Goal: Find specific page/section: Find specific page/section

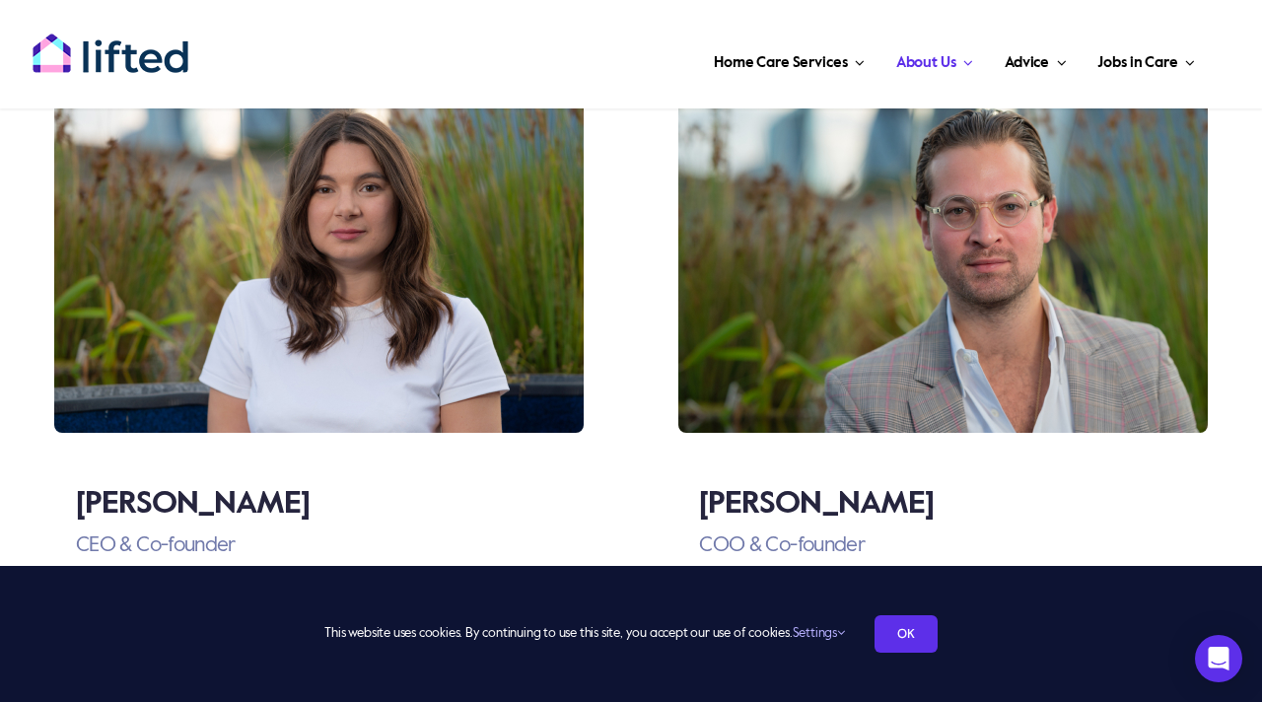
scroll to position [3204, 0]
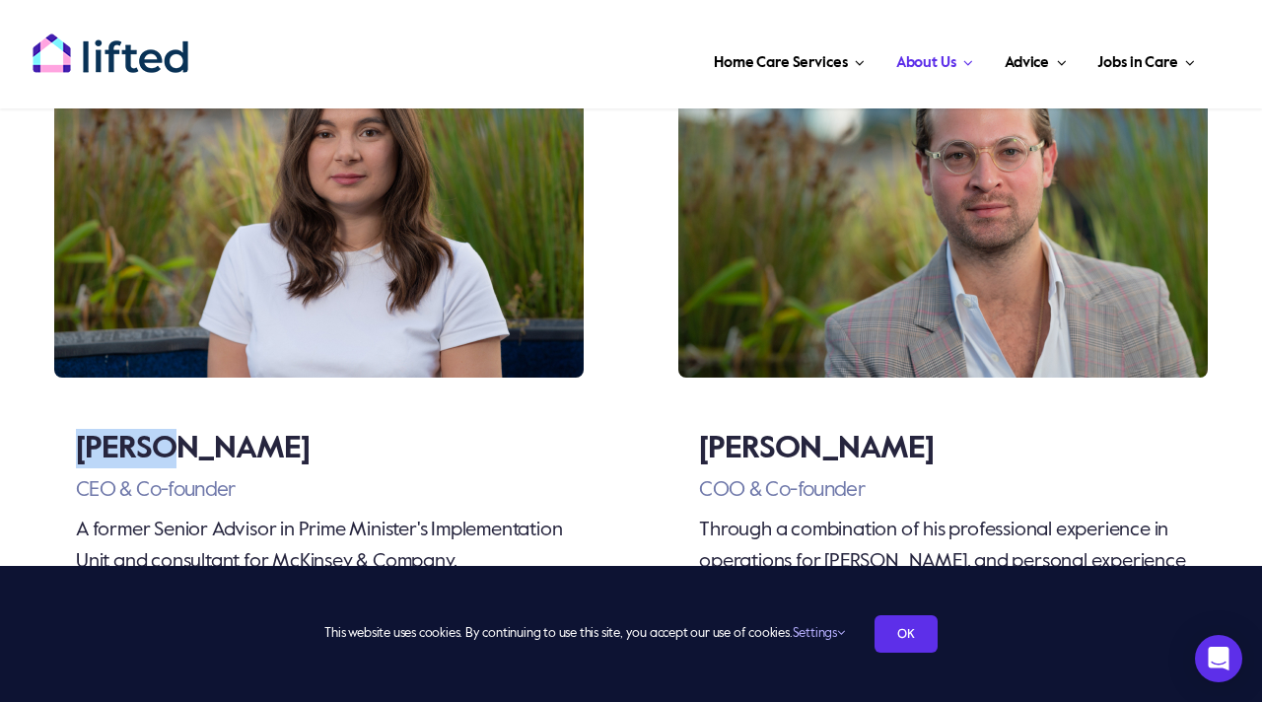
drag, startPoint x: 82, startPoint y: 455, endPoint x: 181, endPoint y: 445, distance: 100.1
click at [181, 448] on h3 "[PERSON_NAME]" at bounding box center [327, 448] width 502 height 39
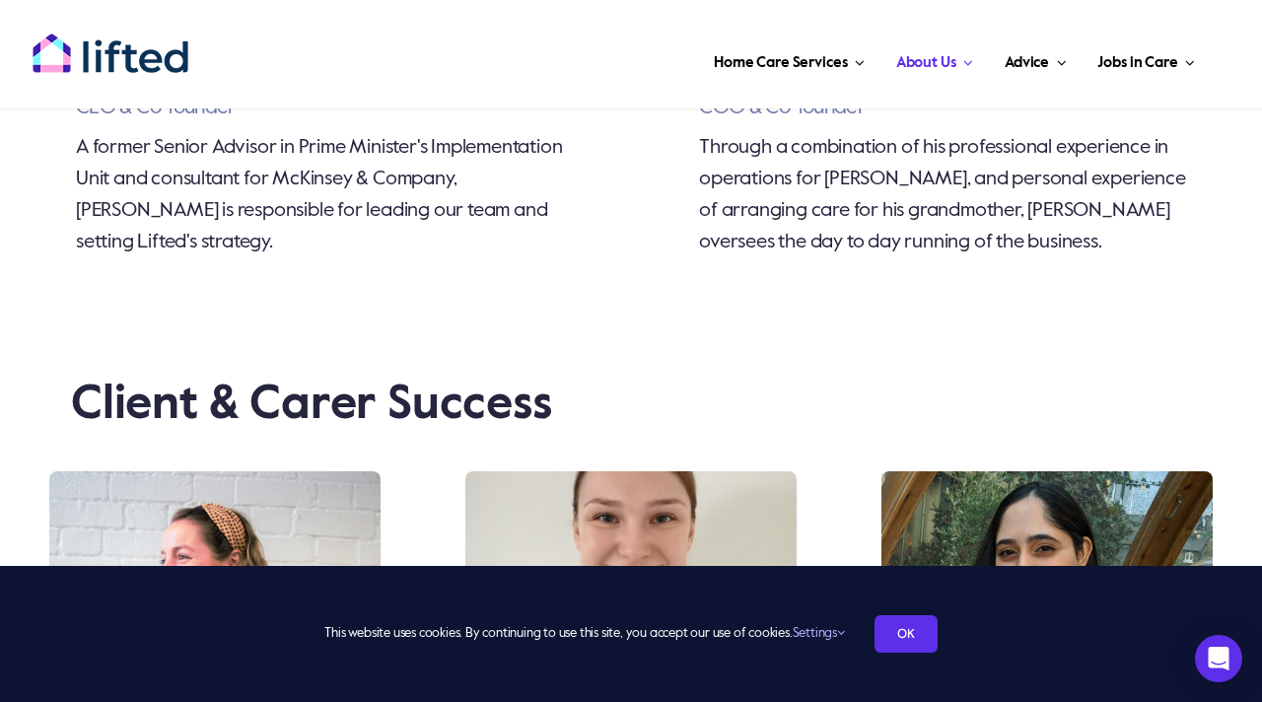
scroll to position [3494, 0]
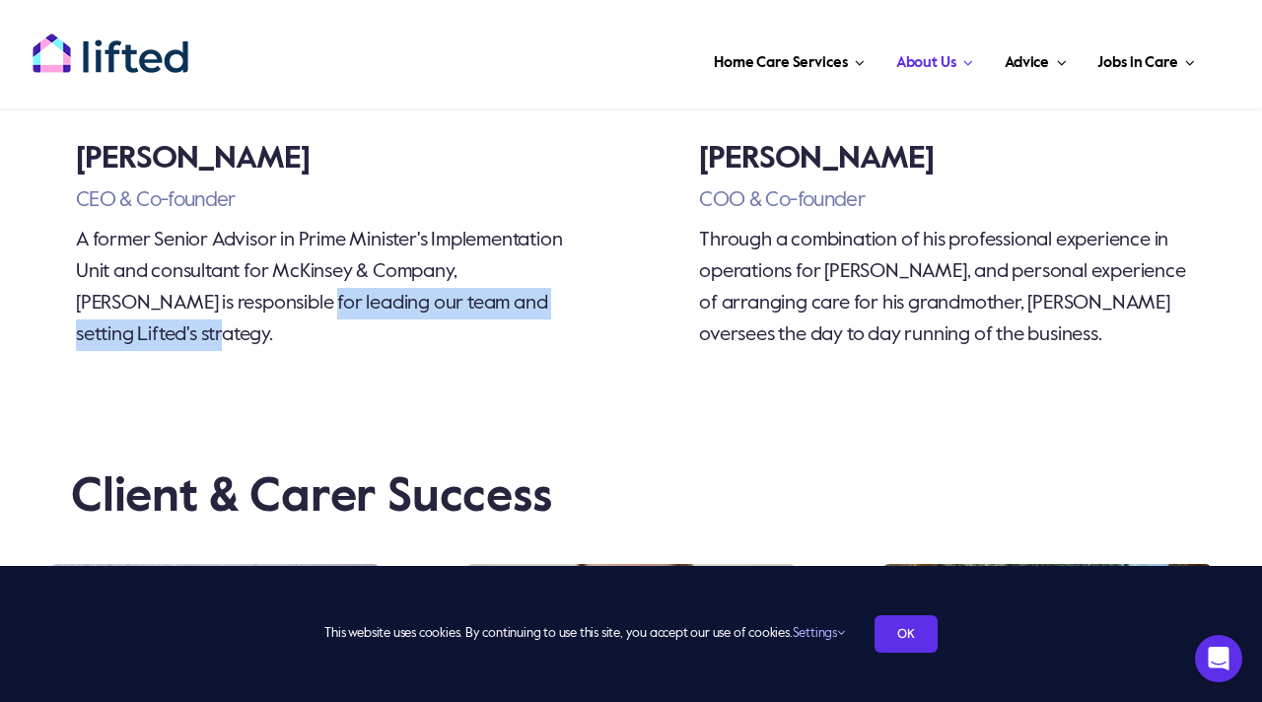
drag, startPoint x: 220, startPoint y: 298, endPoint x: 525, endPoint y: 327, distance: 307.0
click at [525, 327] on p "A former Senior Advisor in Prime Minister's Implementation Unit and consultant …" at bounding box center [327, 288] width 502 height 126
click at [218, 381] on div "Rachael Crook CEO & Co-founder A former Senior Advisor in Prime Minister's Impl…" at bounding box center [319, 61] width 598 height 657
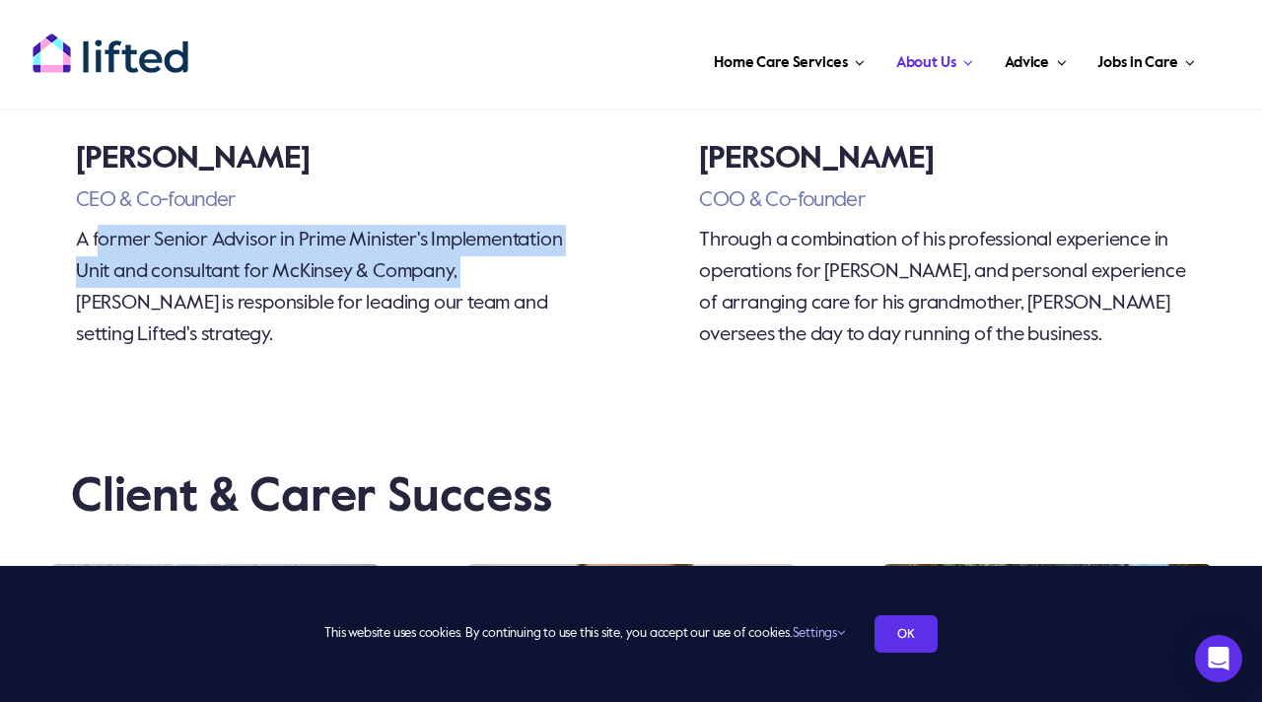
drag, startPoint x: 102, startPoint y: 243, endPoint x: 466, endPoint y: 275, distance: 366.1
click at [466, 275] on p "A former Senior Advisor in Prime Minister's Implementation Unit and consultant …" at bounding box center [327, 288] width 502 height 126
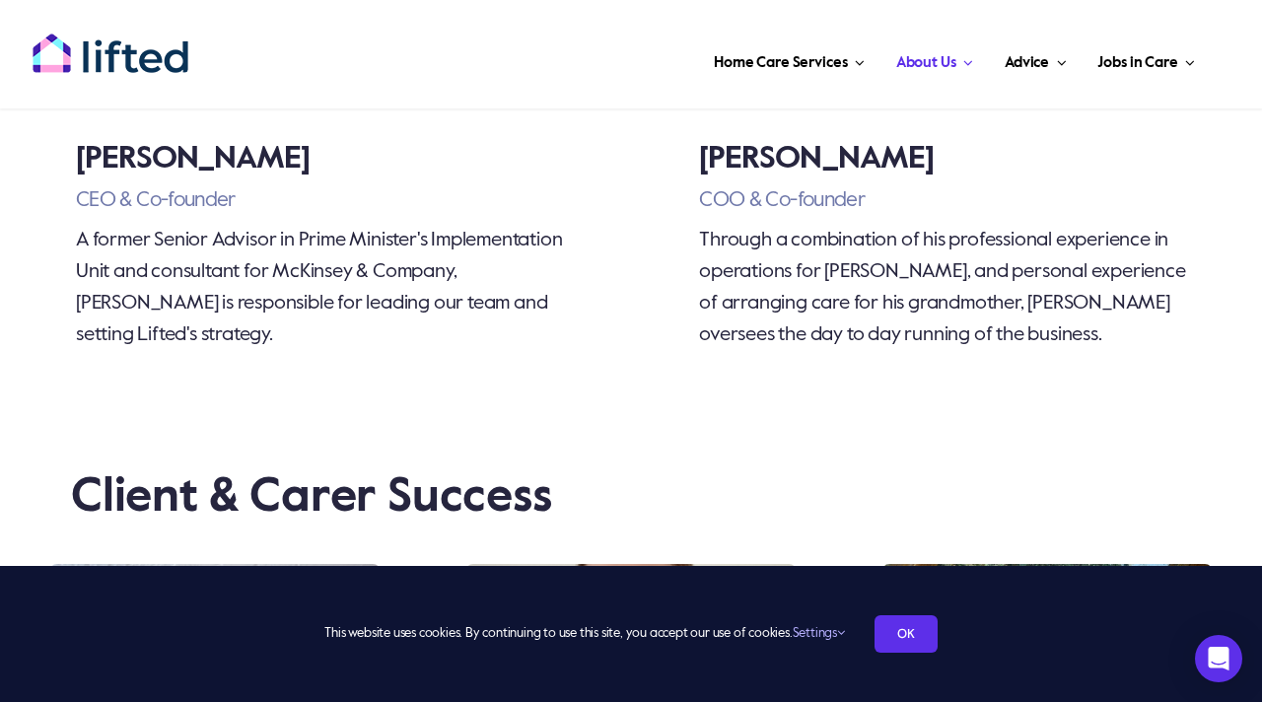
click at [575, 212] on h3 "CEO & Co-founder" at bounding box center [327, 201] width 502 height 26
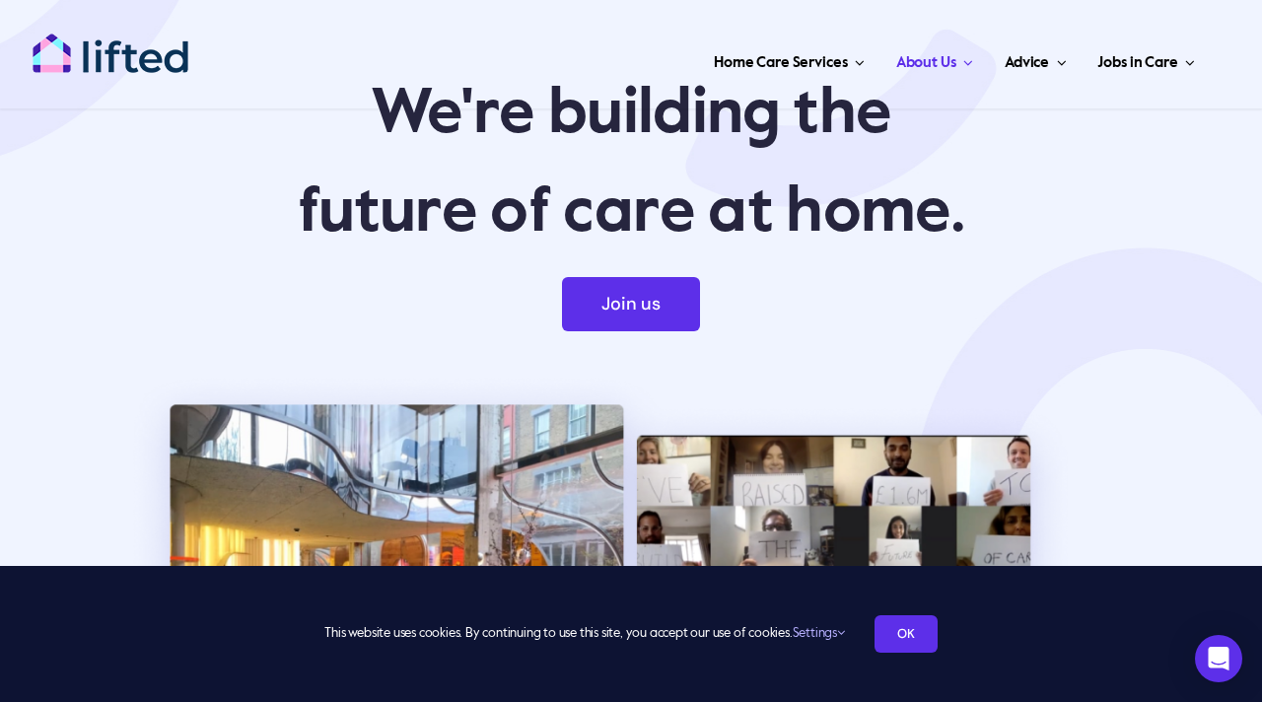
scroll to position [0, 0]
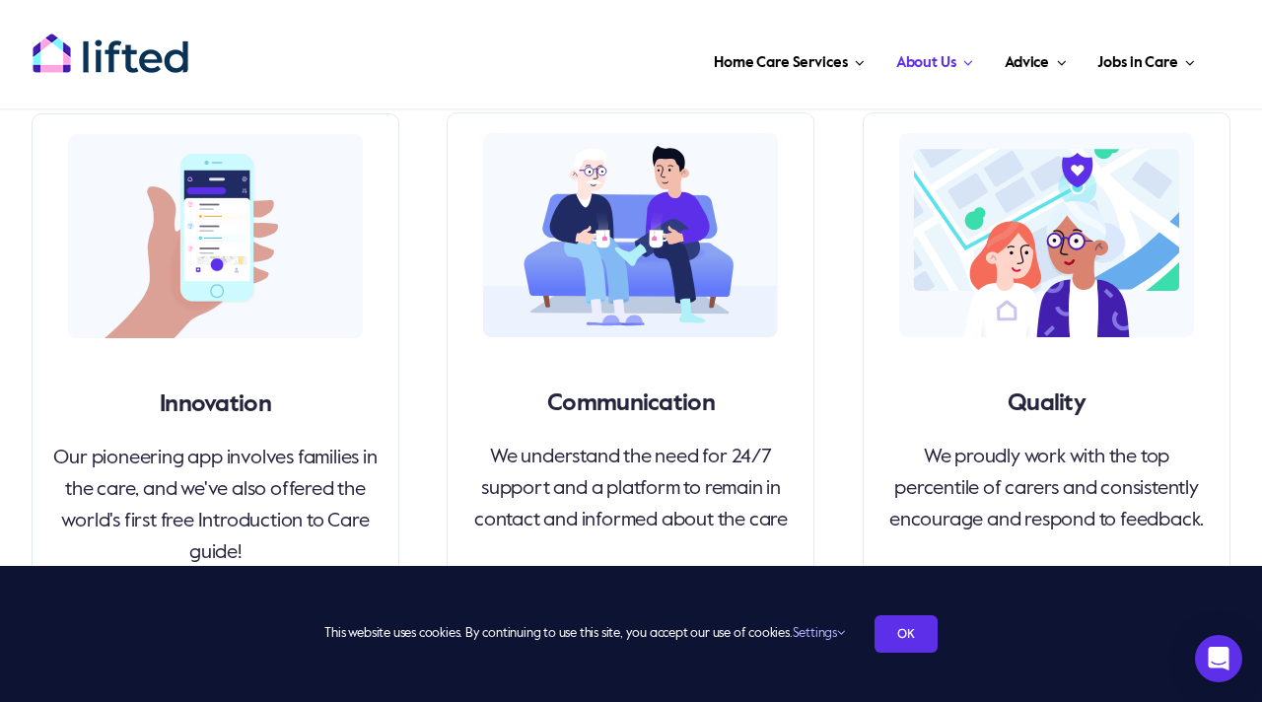
scroll to position [2263, 0]
